Goal: Navigation & Orientation: Locate item on page

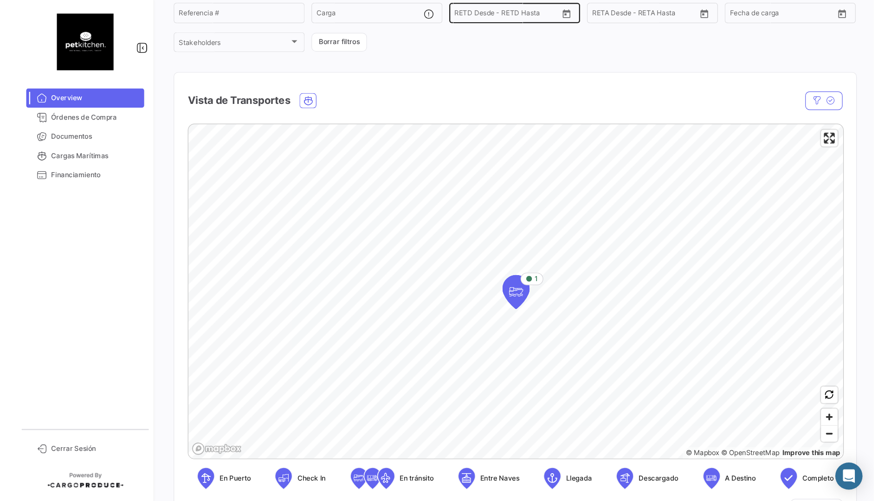
scroll to position [95, 0]
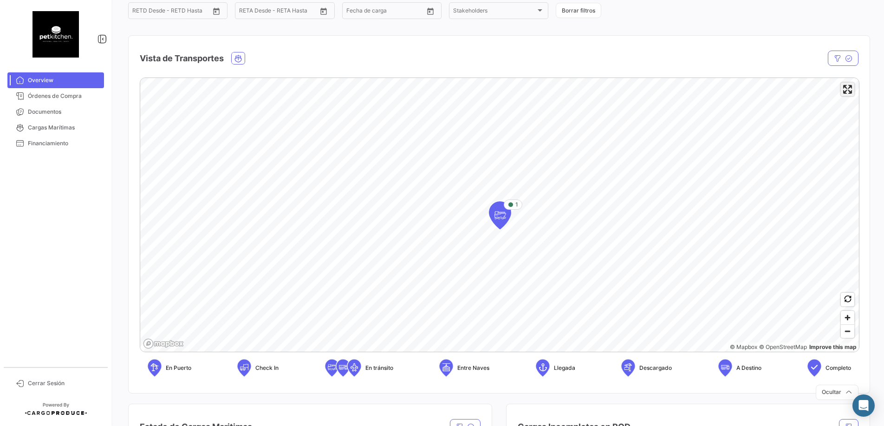
click at [701, 93] on span "Enter fullscreen" at bounding box center [847, 89] width 13 height 13
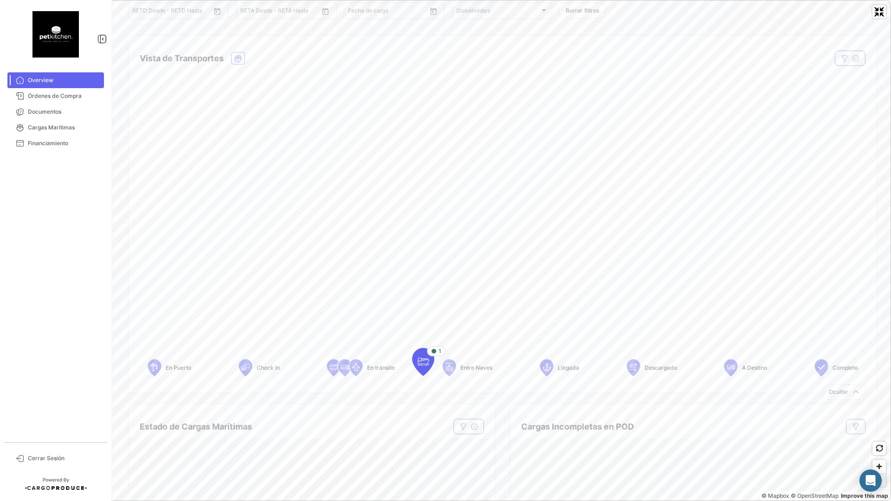
click at [701, 410] on span "Zoom out" at bounding box center [879, 480] width 13 height 13
click at [701, 410] on span "Zoom in" at bounding box center [879, 466] width 13 height 13
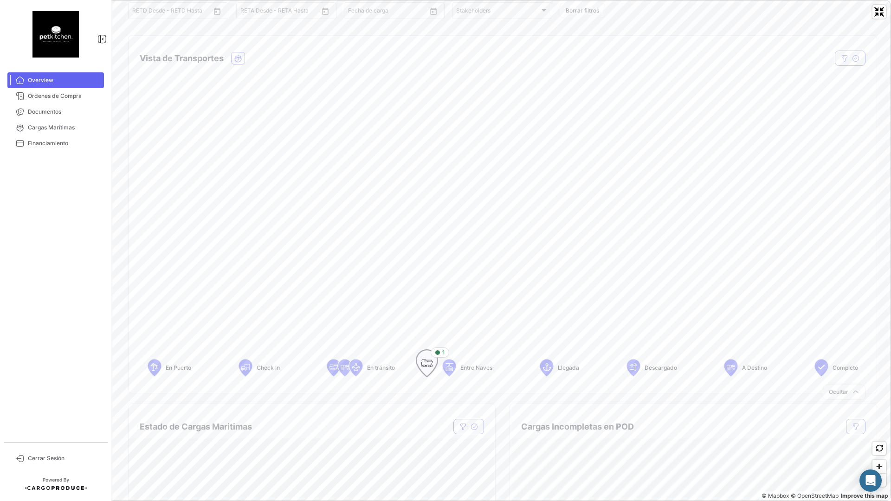
click at [430, 363] on icon "Map marker" at bounding box center [427, 363] width 13 height 19
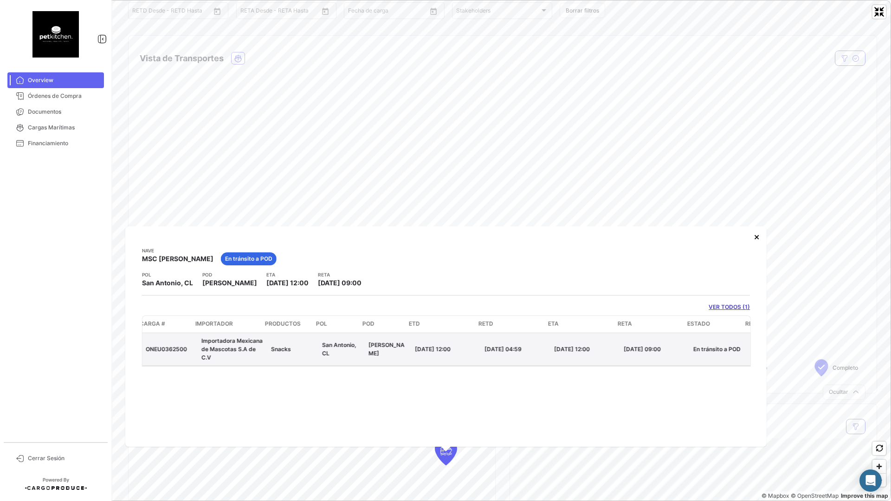
scroll to position [0, 0]
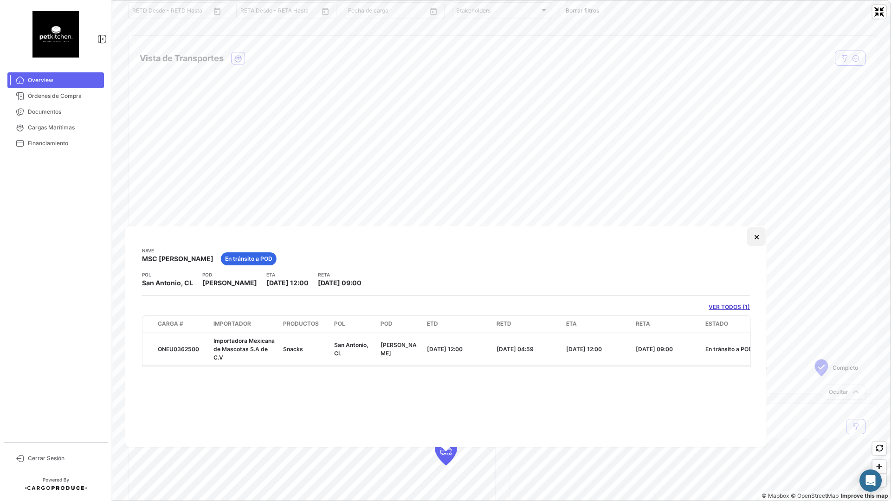
click at [701, 236] on button "×" at bounding box center [756, 236] width 19 height 19
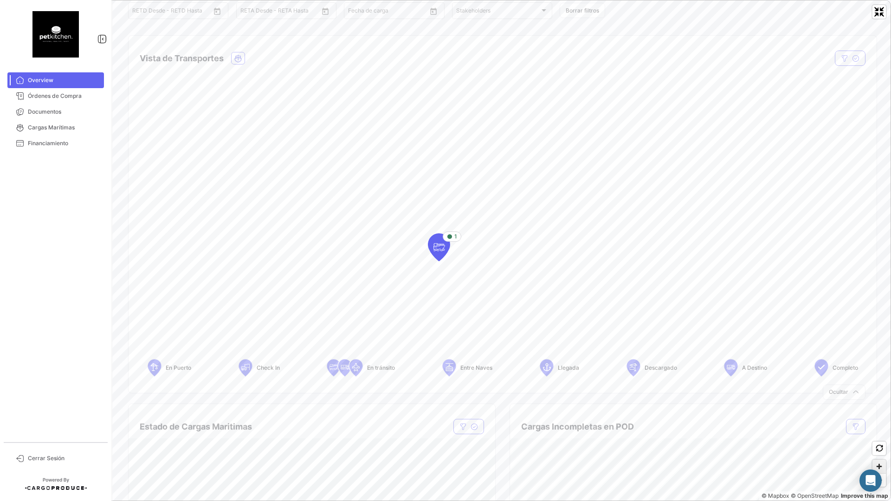
click at [701, 410] on span "Zoom in" at bounding box center [879, 466] width 13 height 13
click at [701, 410] on icon "button" at bounding box center [879, 448] width 7 height 7
click at [306, 237] on icon "Map marker" at bounding box center [310, 234] width 13 height 19
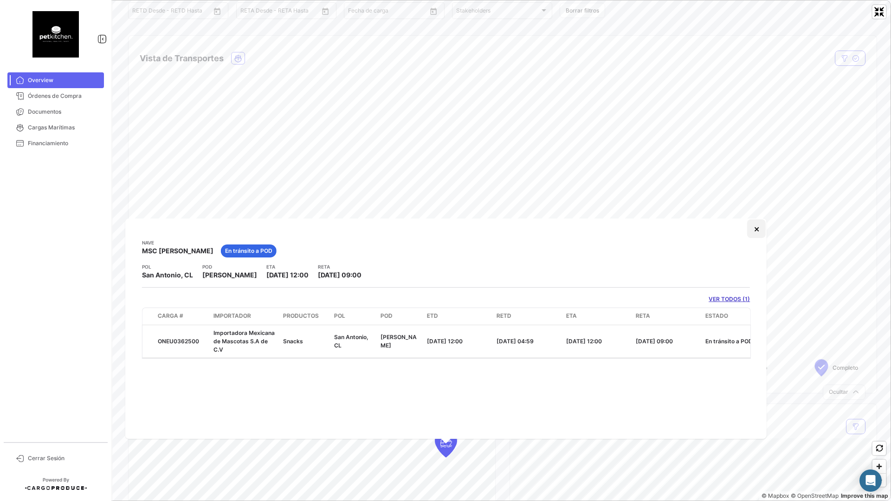
click at [701, 233] on button "×" at bounding box center [756, 229] width 19 height 19
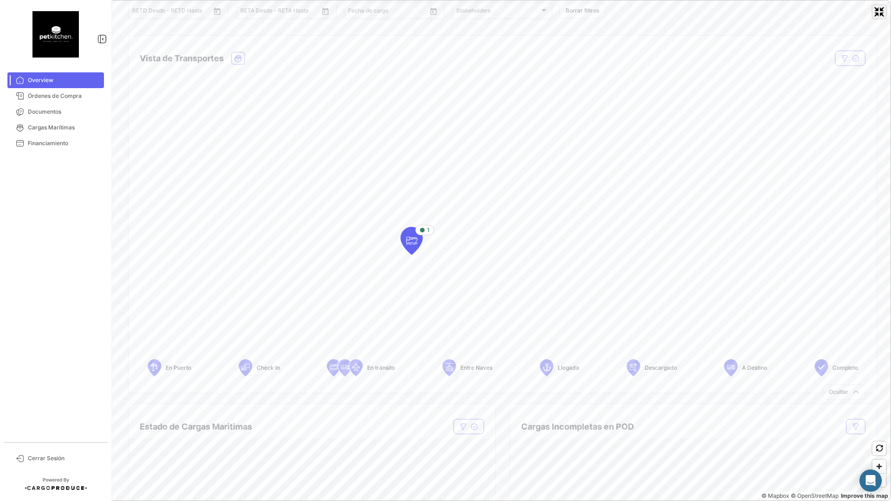
click at [701, 14] on span "Exit fullscreen" at bounding box center [879, 11] width 13 height 13
